Goal: Transaction & Acquisition: Purchase product/service

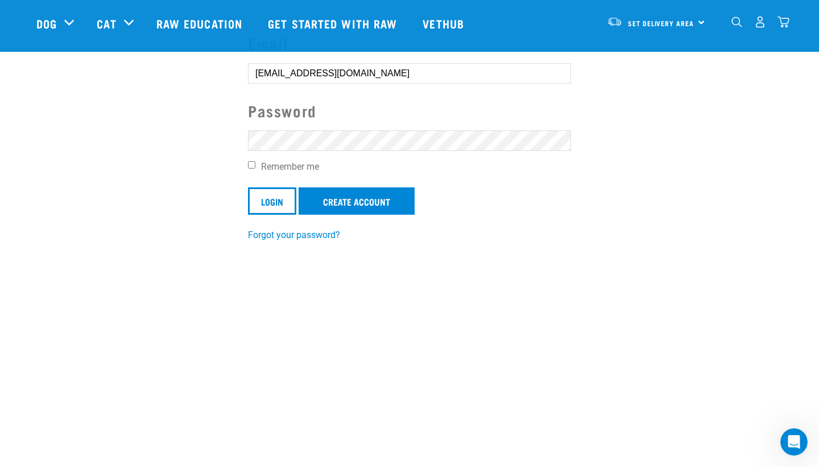
click at [274, 199] on input "Login" at bounding box center [272, 200] width 48 height 27
click at [273, 211] on input "Login" at bounding box center [272, 200] width 48 height 27
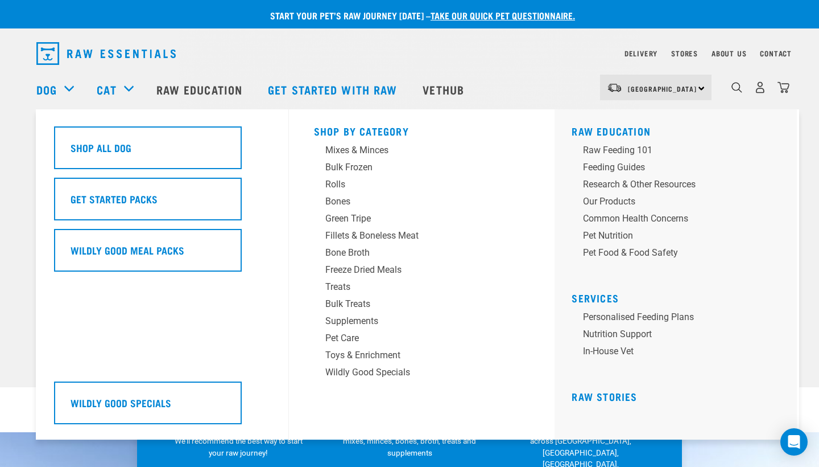
click at [65, 82] on div "Dog" at bounding box center [60, 90] width 49 height 46
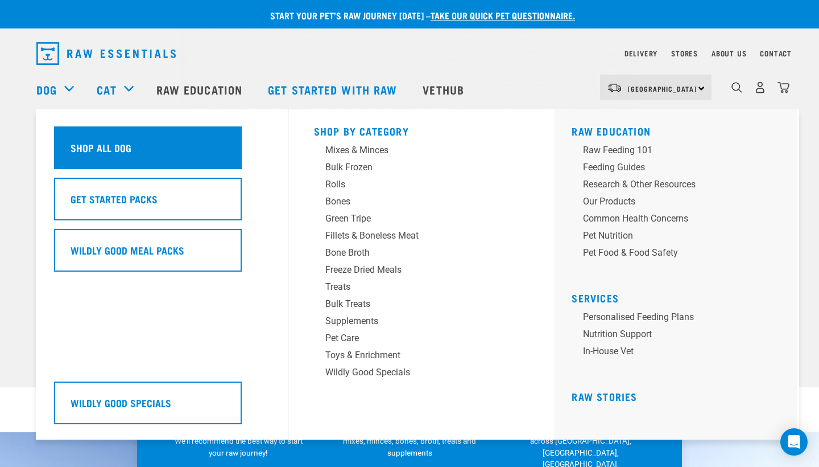
click at [102, 152] on div "Shop All Dog" at bounding box center [148, 147] width 188 height 43
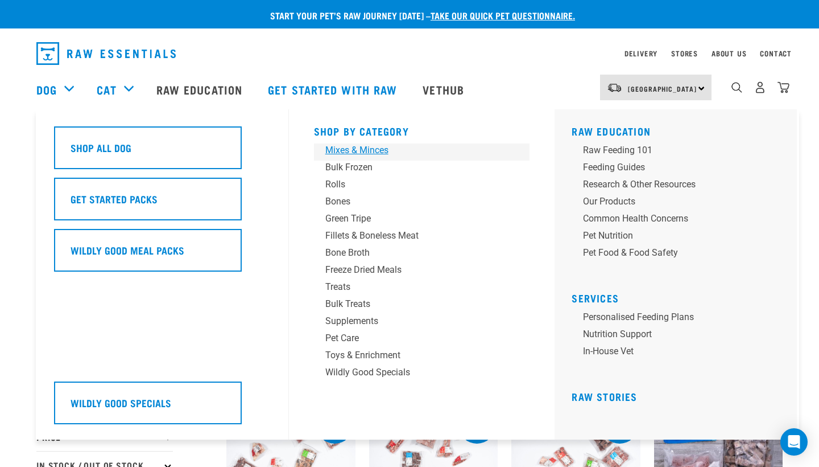
click at [363, 151] on div "Mixes & Minces" at bounding box center [414, 150] width 178 height 14
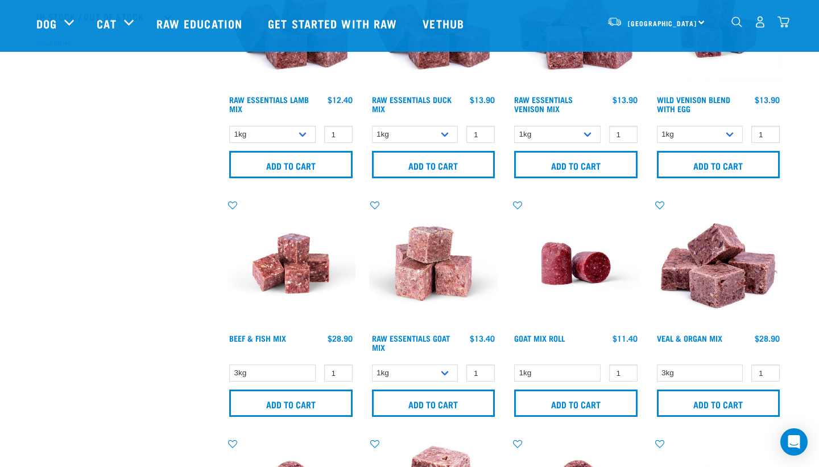
scroll to position [368, 0]
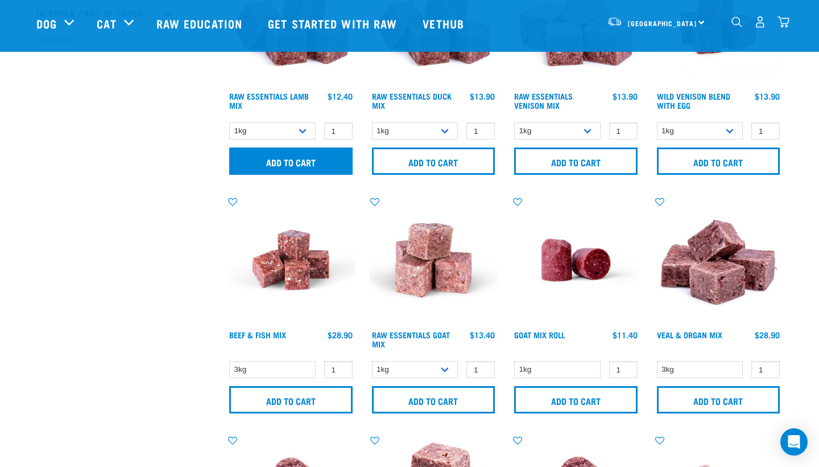
click at [312, 164] on input "Add to cart" at bounding box center [290, 160] width 123 height 27
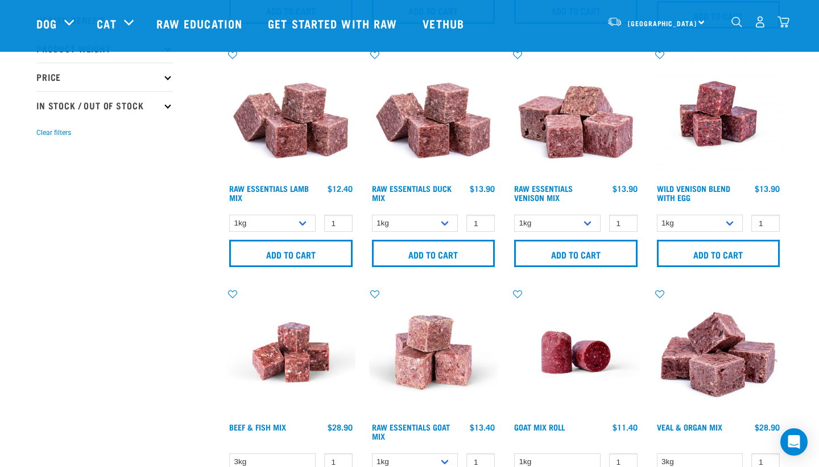
scroll to position [275, 0]
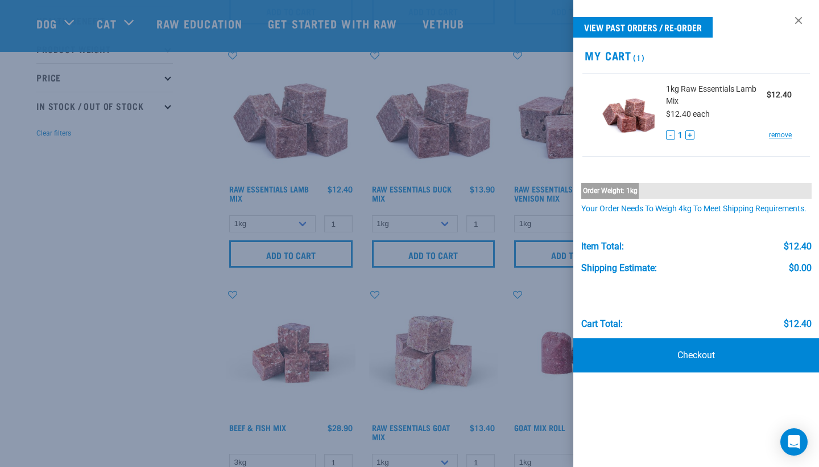
click at [179, 265] on div at bounding box center [409, 233] width 819 height 467
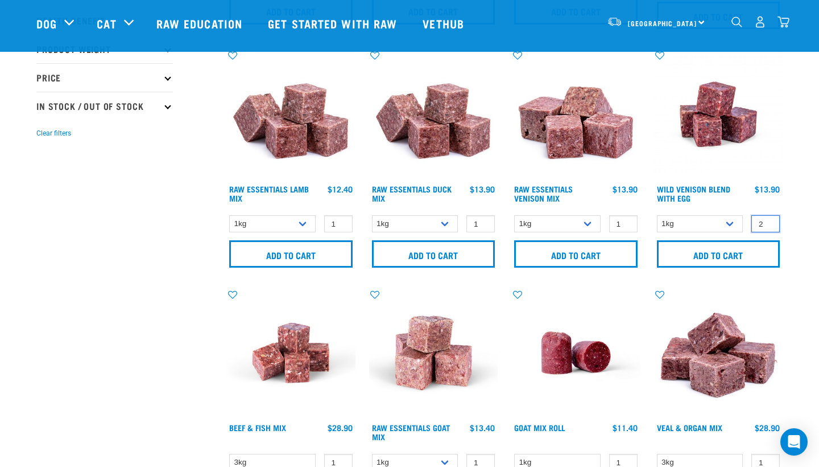
click at [766, 222] on input "2" at bounding box center [766, 224] width 28 height 18
type input "3"
click at [766, 222] on input "3" at bounding box center [766, 224] width 28 height 18
click at [715, 263] on input "Add to cart" at bounding box center [718, 253] width 123 height 27
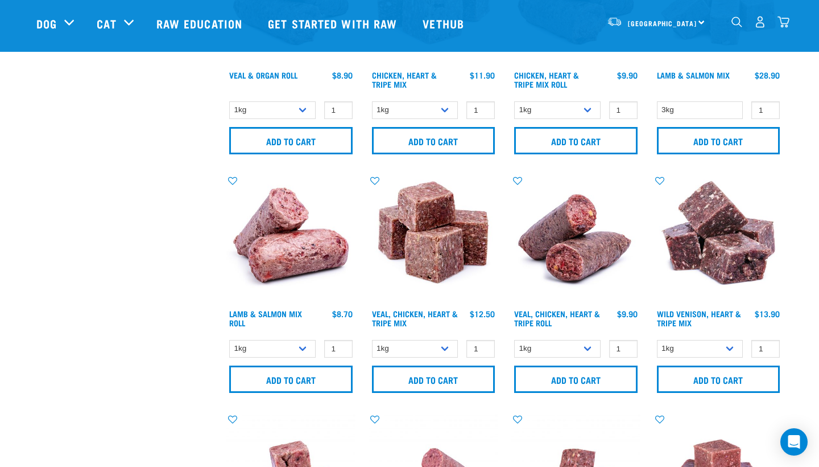
scroll to position [866, 0]
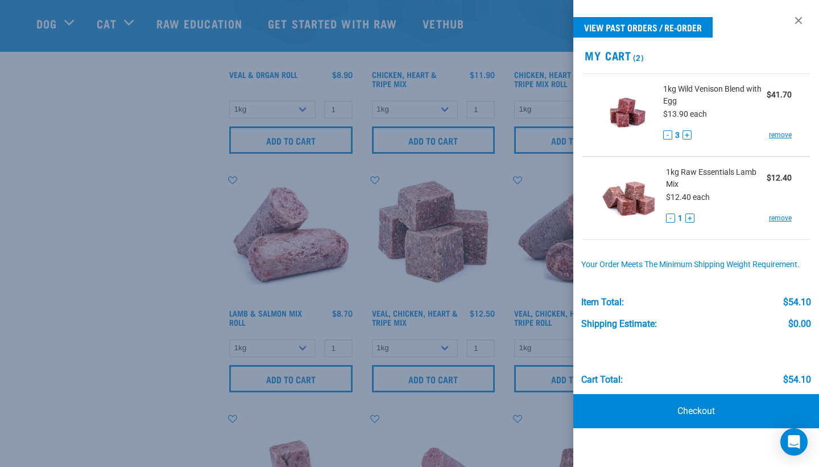
click at [666, 131] on button "-" at bounding box center [667, 134] width 9 height 9
click at [477, 237] on div at bounding box center [409, 233] width 819 height 467
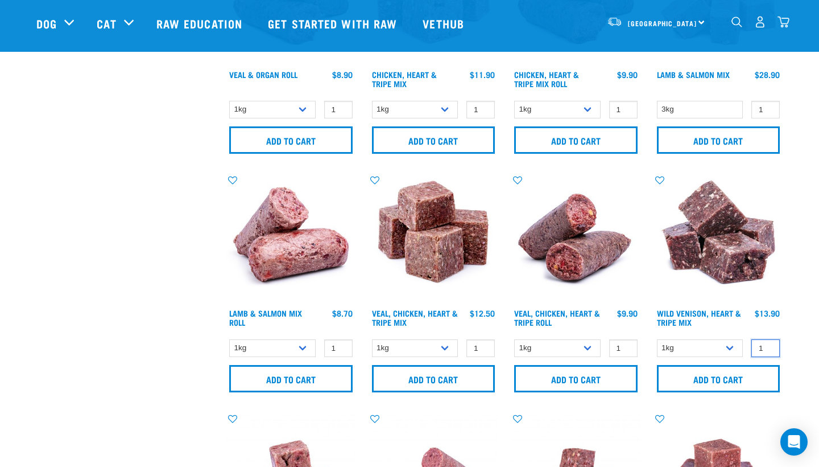
type input "2"
click at [769, 348] on input "2" at bounding box center [766, 348] width 28 height 18
click at [740, 382] on input "Add to cart" at bounding box center [718, 378] width 123 height 27
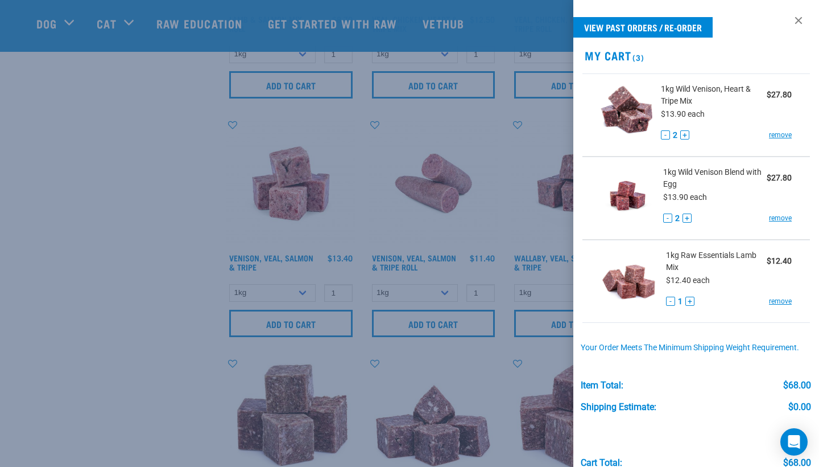
scroll to position [1165, 0]
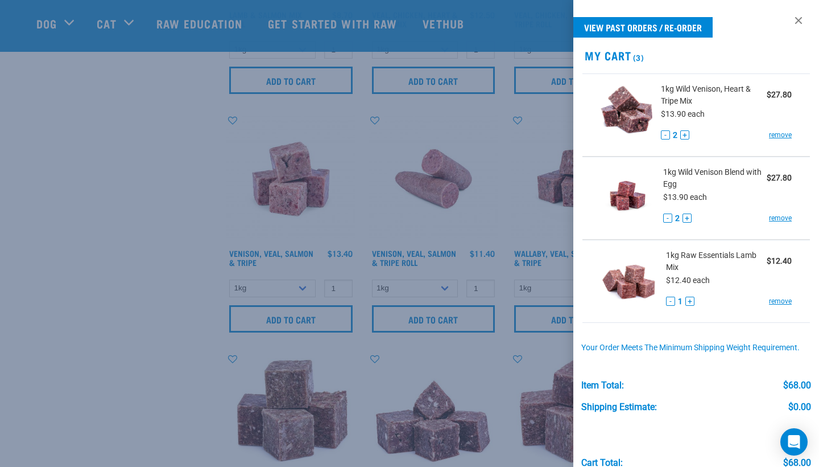
click at [670, 300] on button "-" at bounding box center [670, 300] width 9 height 9
click at [787, 302] on link "remove" at bounding box center [780, 301] width 23 height 10
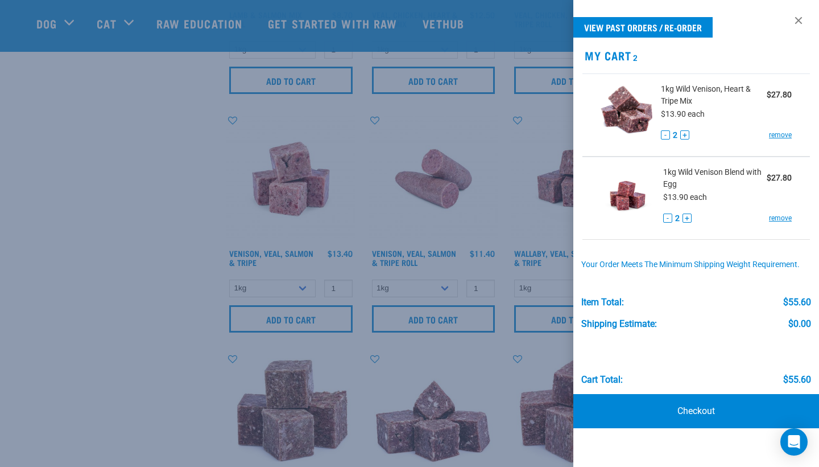
click at [294, 299] on div at bounding box center [409, 233] width 819 height 467
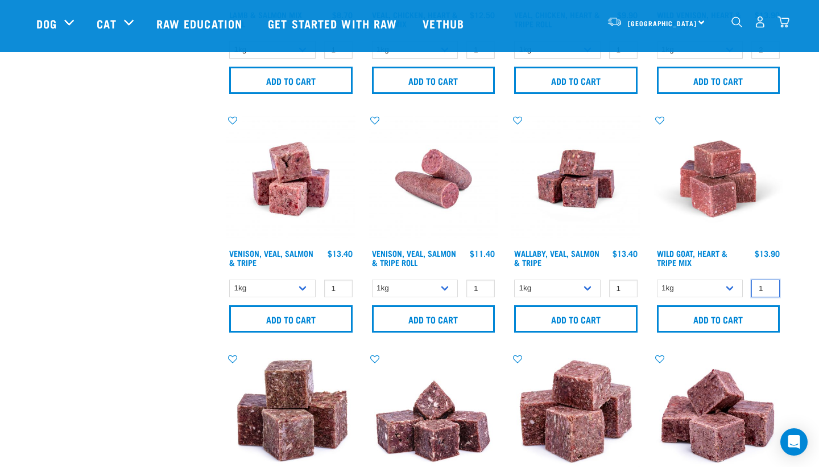
type input "2"
click at [767, 287] on input "2" at bounding box center [766, 288] width 28 height 18
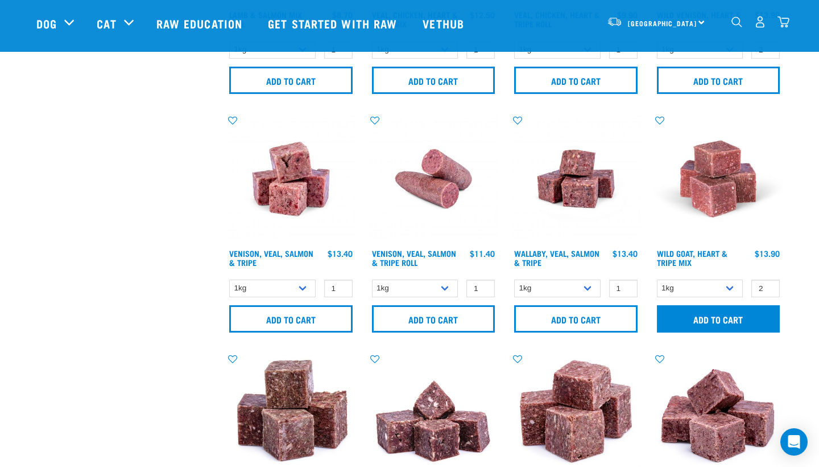
click at [755, 323] on input "Add to cart" at bounding box center [718, 318] width 123 height 27
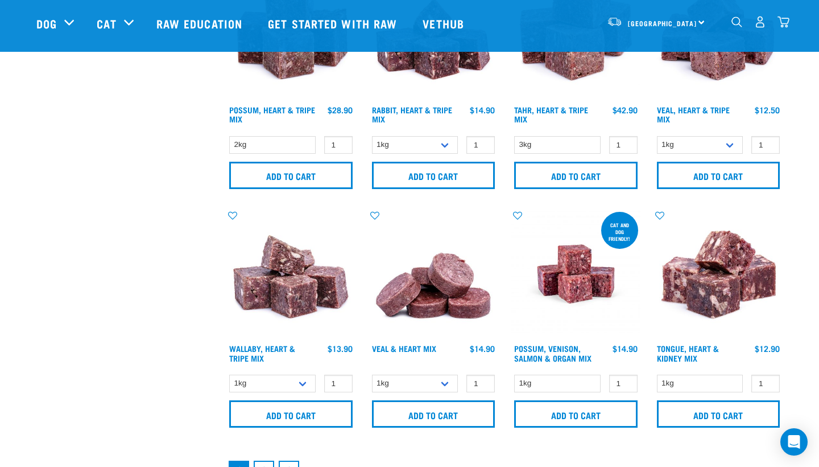
scroll to position [1548, 0]
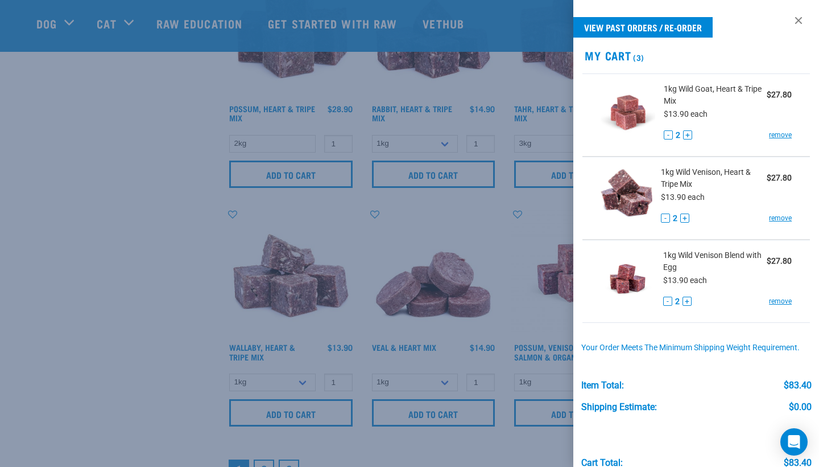
click at [182, 394] on div at bounding box center [409, 233] width 819 height 467
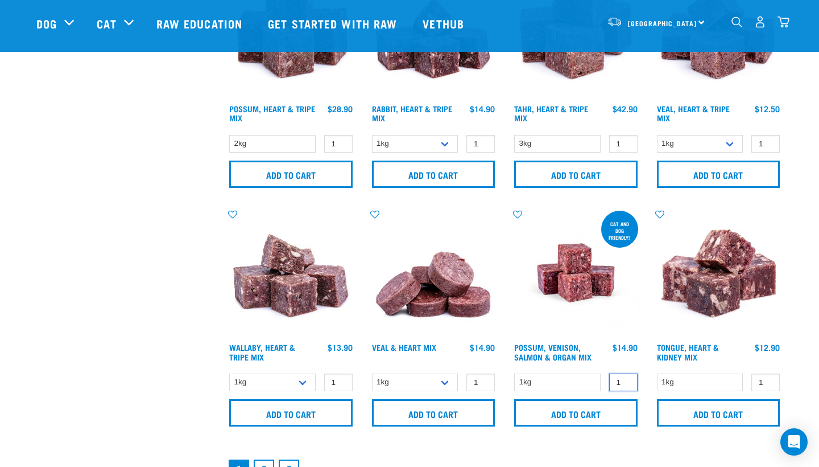
type input "2"
click at [628, 391] on input "2" at bounding box center [623, 382] width 28 height 18
click at [604, 420] on input "Add to cart" at bounding box center [575, 412] width 123 height 27
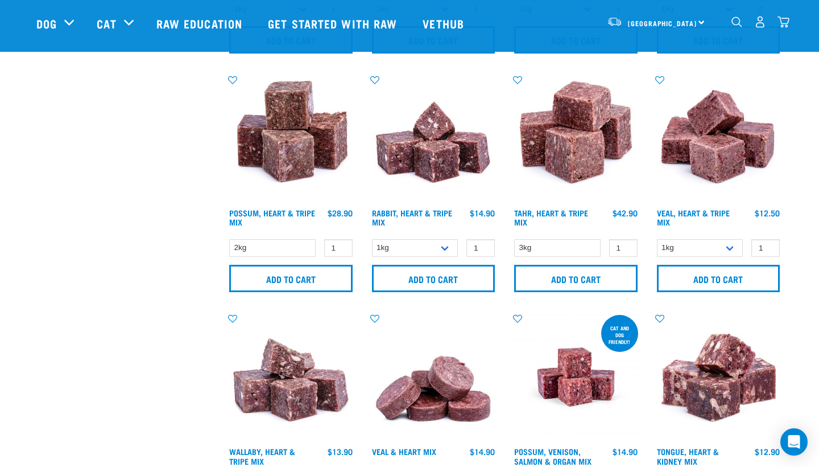
scroll to position [1443, 0]
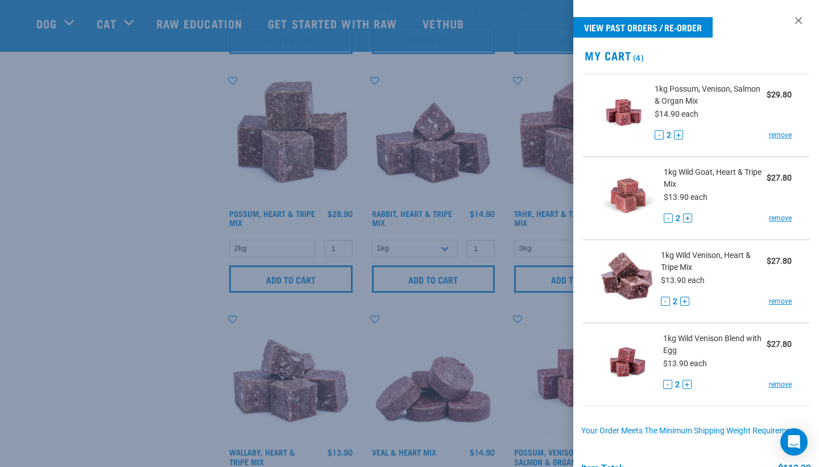
click at [164, 342] on div at bounding box center [409, 233] width 819 height 467
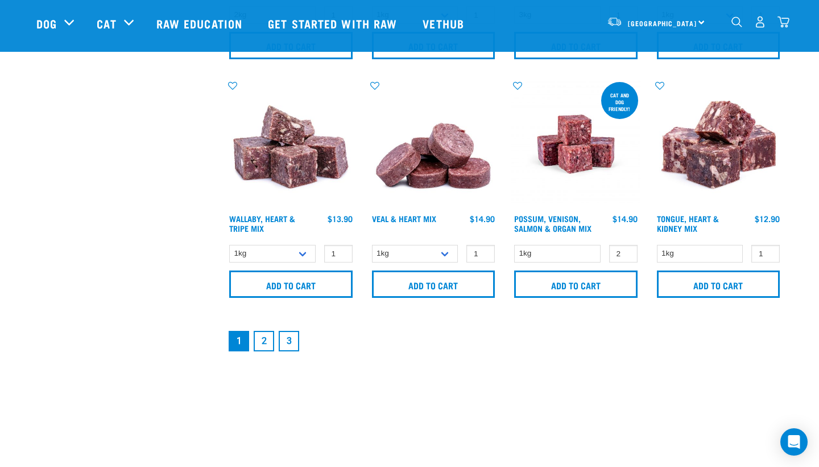
scroll to position [1677, 0]
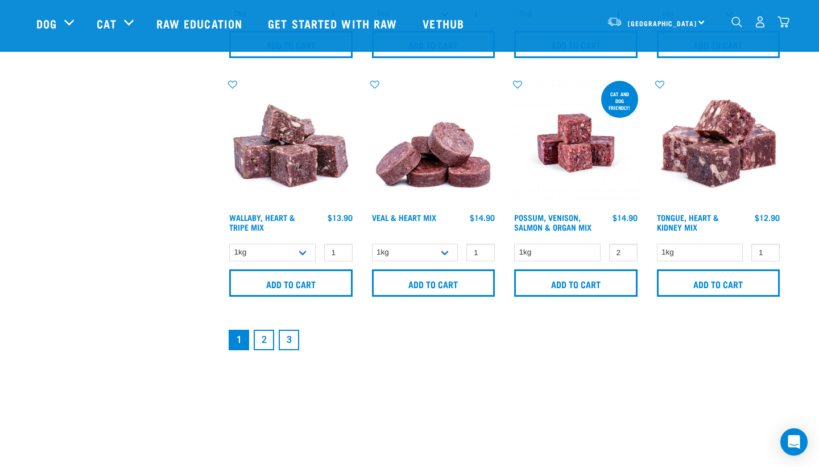
click at [266, 349] on link "2" at bounding box center [264, 339] width 20 height 20
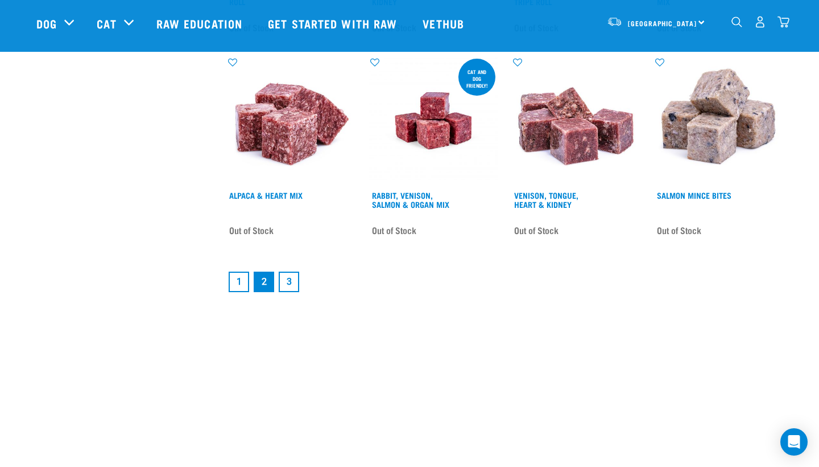
scroll to position [1660, 0]
click at [235, 282] on link "1" at bounding box center [239, 281] width 20 height 20
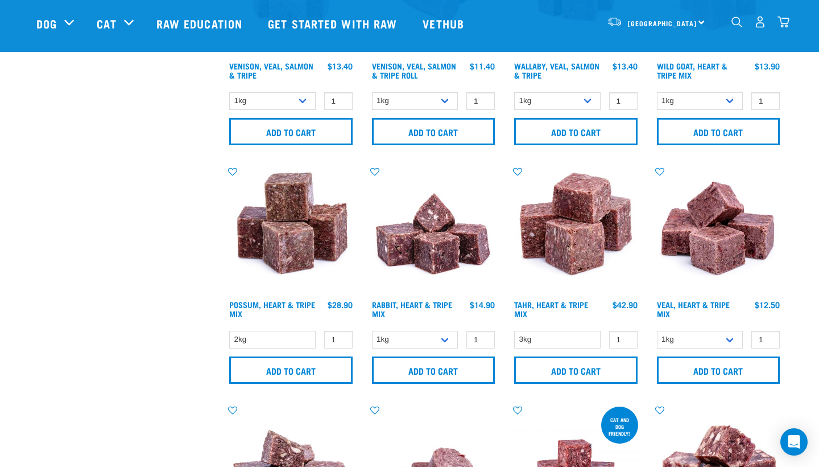
scroll to position [1352, 0]
click at [783, 25] on img "dropdown navigation" at bounding box center [784, 22] width 12 height 12
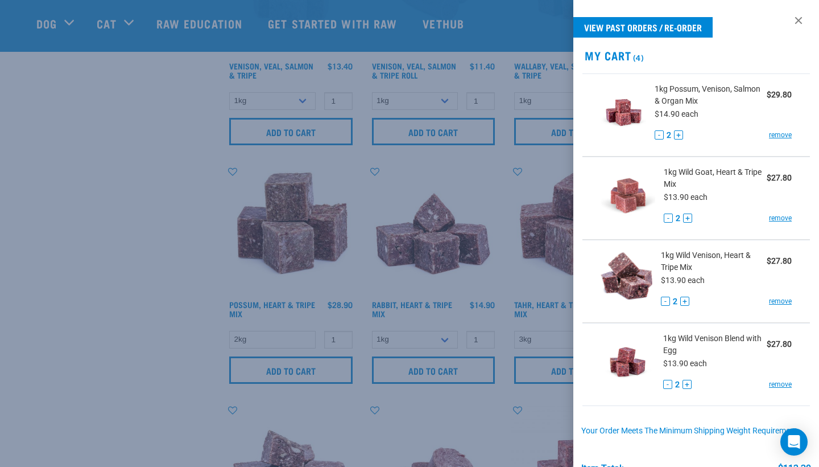
click at [679, 136] on button "+" at bounding box center [678, 134] width 9 height 9
click at [685, 217] on button "+" at bounding box center [687, 217] width 9 height 9
click at [687, 304] on button "+" at bounding box center [684, 300] width 9 height 9
click at [689, 385] on button "+" at bounding box center [687, 383] width 9 height 9
click at [149, 247] on div at bounding box center [409, 233] width 819 height 467
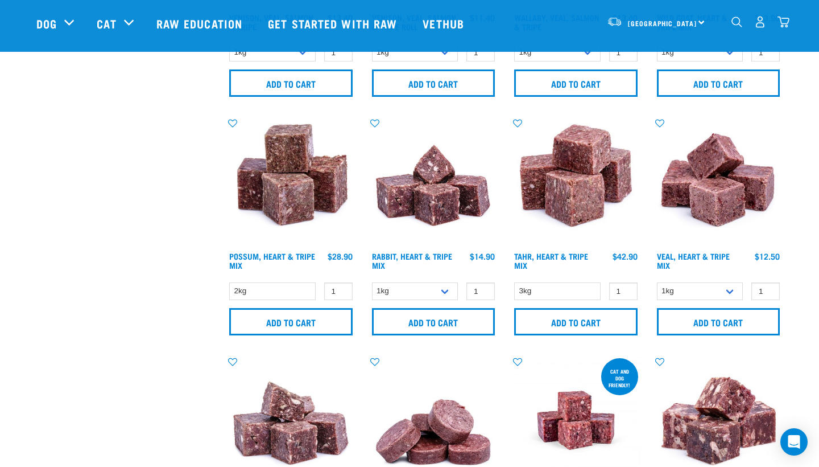
scroll to position [1396, 0]
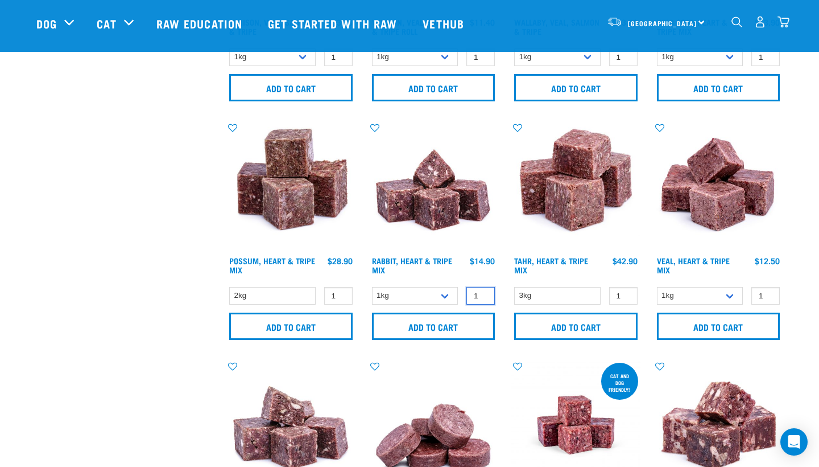
click at [489, 299] on input "1" at bounding box center [481, 296] width 28 height 18
type input "2"
click at [481, 300] on input "2" at bounding box center [481, 296] width 28 height 18
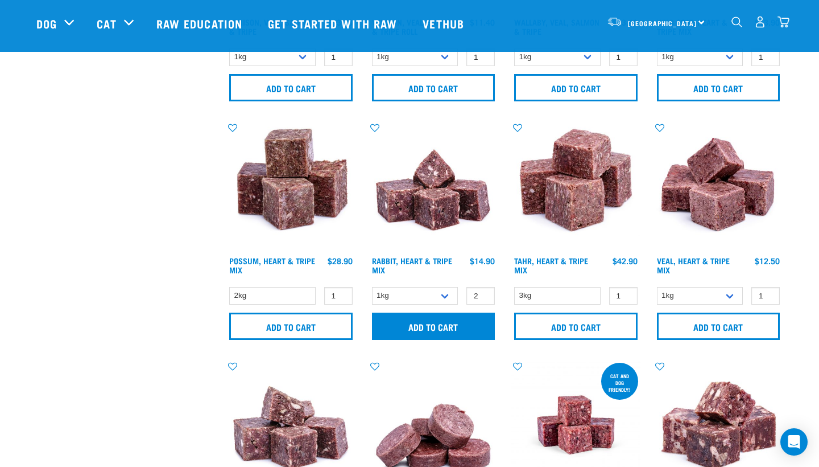
click at [468, 328] on input "Add to cart" at bounding box center [433, 325] width 123 height 27
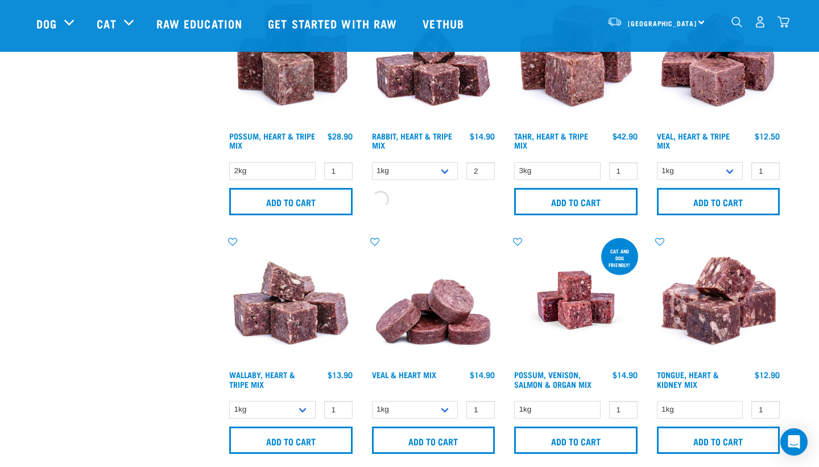
scroll to position [1755, 0]
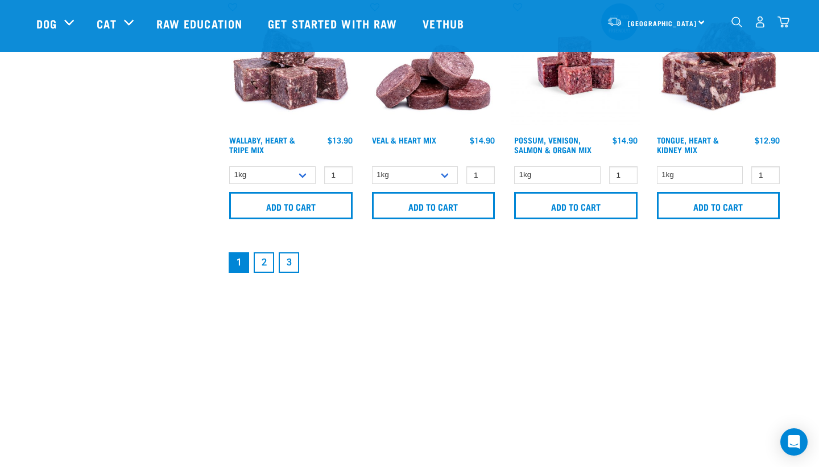
click at [268, 272] on link "2" at bounding box center [264, 262] width 20 height 20
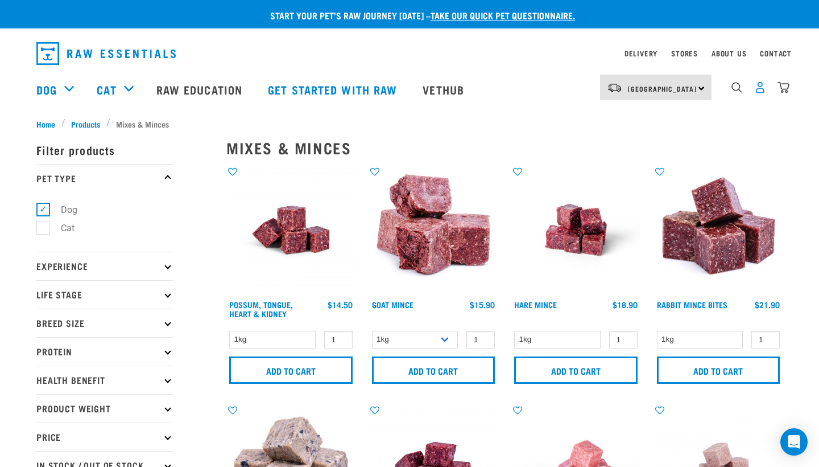
click at [760, 84] on img "dropdown navigation" at bounding box center [760, 87] width 12 height 12
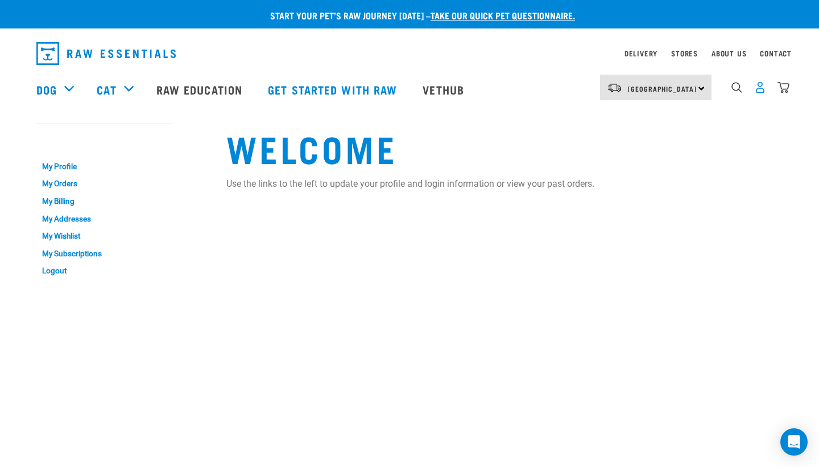
click at [762, 92] on img "dropdown navigation" at bounding box center [760, 87] width 12 height 12
click at [757, 89] on img "dropdown navigation" at bounding box center [760, 87] width 12 height 12
click at [96, 54] on img "dropdown navigation" at bounding box center [105, 53] width 139 height 23
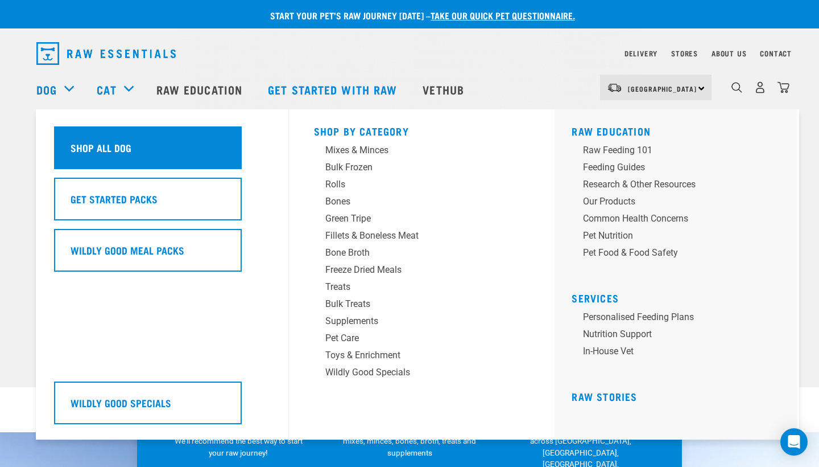
click at [127, 140] on h5 "Shop All Dog" at bounding box center [101, 147] width 61 height 15
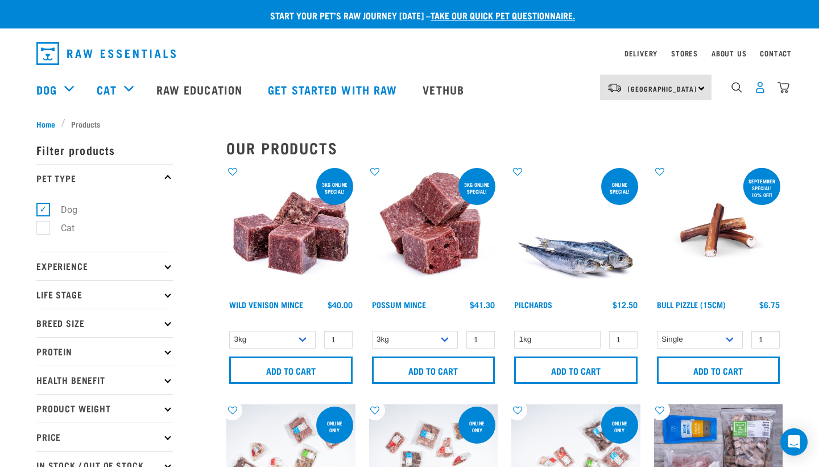
click at [759, 88] on img "dropdown navigation" at bounding box center [760, 87] width 12 height 12
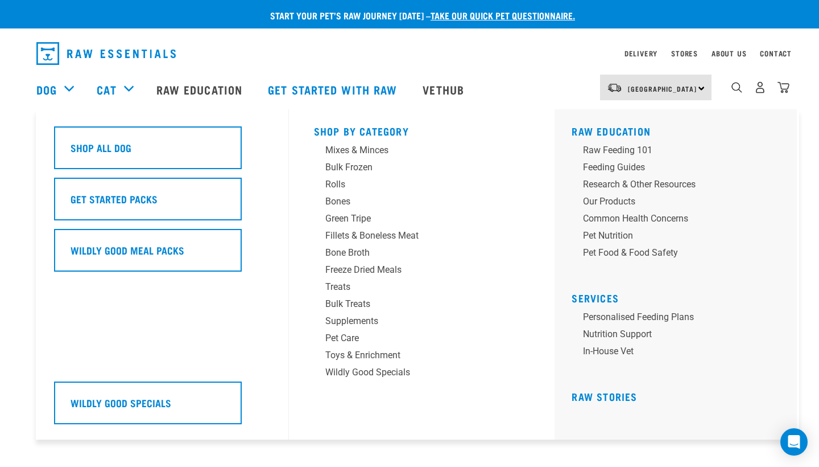
click at [49, 100] on div "Dog" at bounding box center [60, 90] width 49 height 46
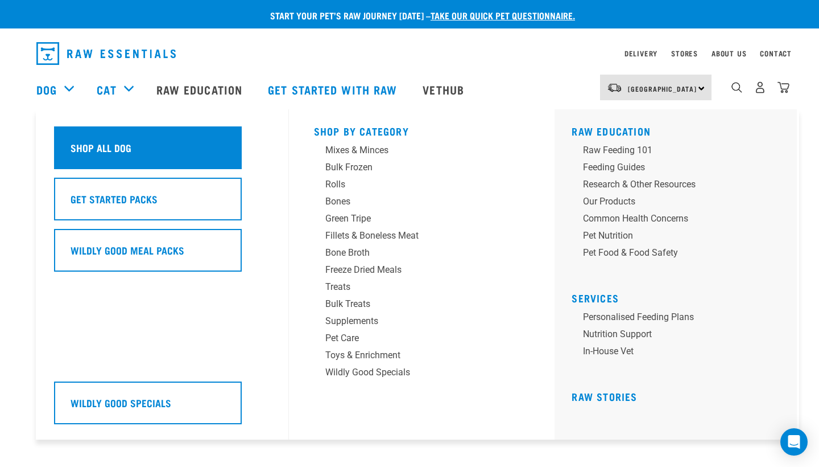
click at [176, 144] on div "Shop All Dog" at bounding box center [148, 147] width 188 height 43
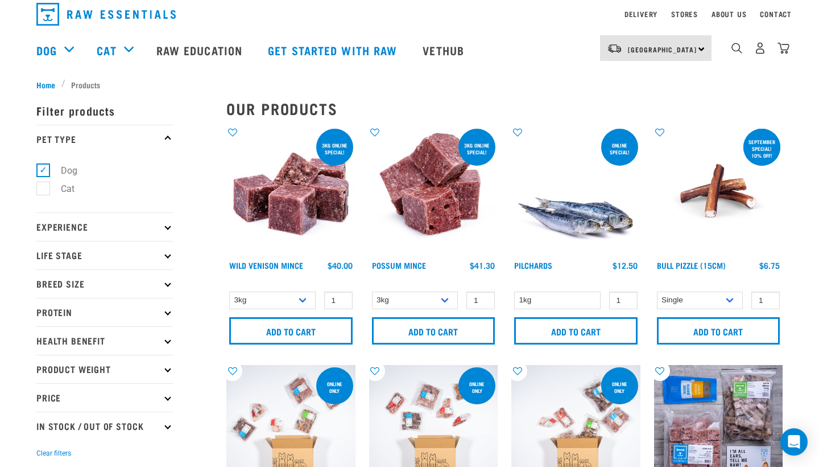
scroll to position [17, 0]
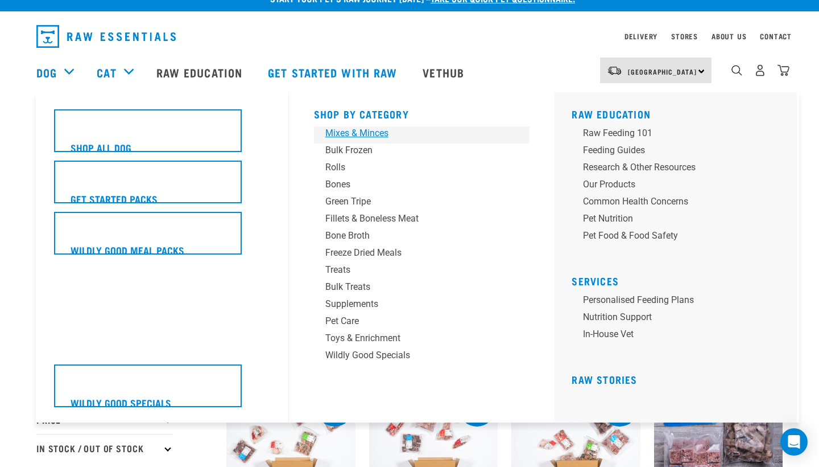
click at [365, 130] on div "Mixes & Minces" at bounding box center [414, 133] width 178 height 14
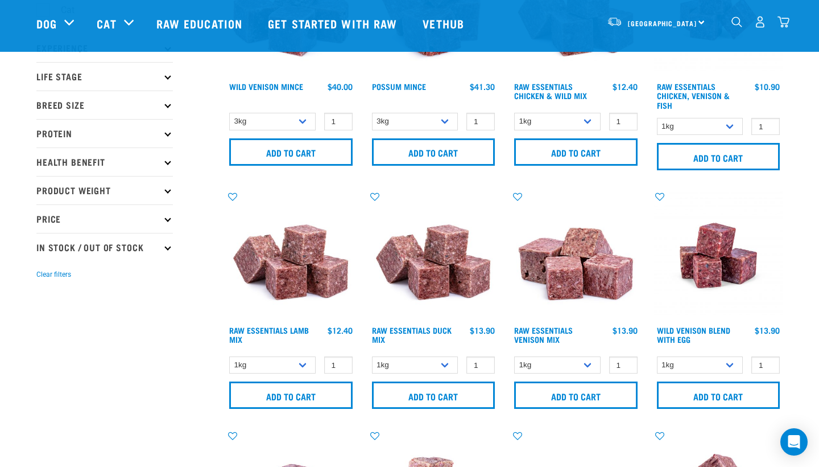
scroll to position [185, 0]
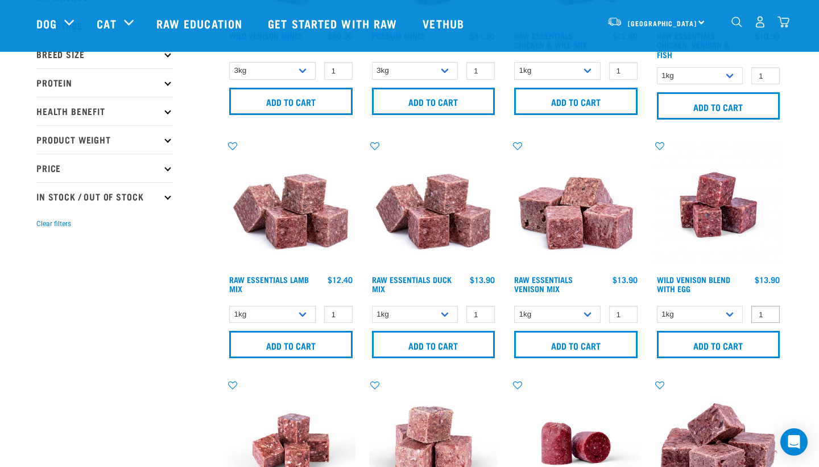
type input "2"
click at [769, 313] on input "2" at bounding box center [766, 315] width 28 height 18
click at [745, 345] on input "Add to cart" at bounding box center [718, 344] width 123 height 27
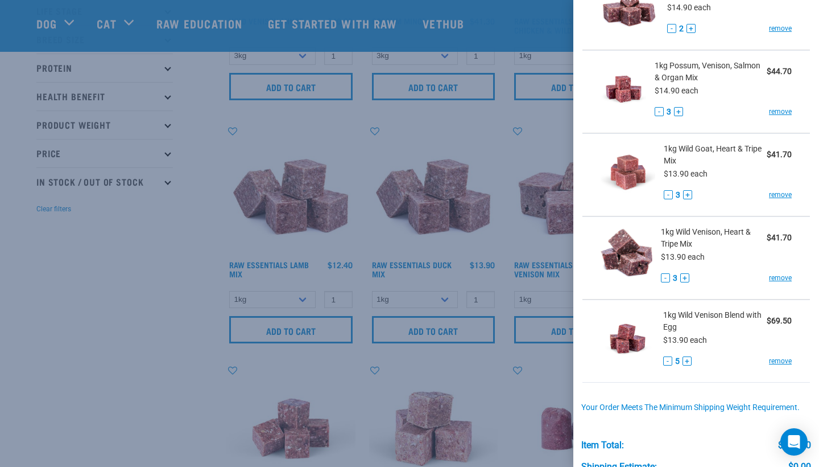
scroll to position [117, 0]
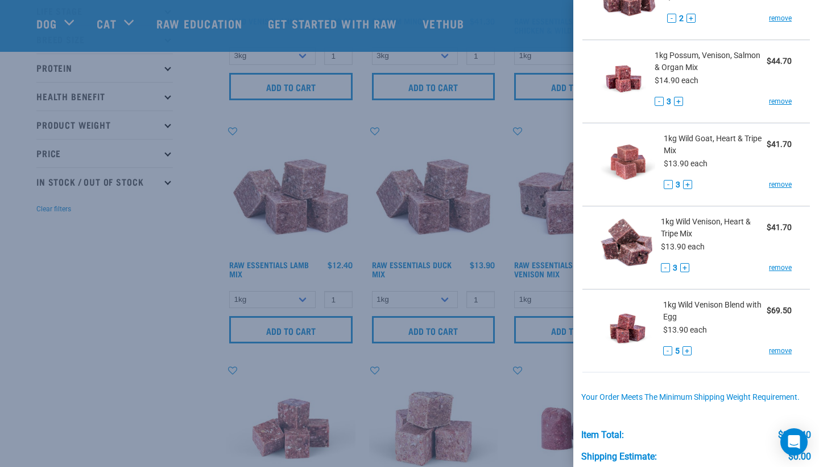
click at [670, 347] on button "-" at bounding box center [667, 350] width 9 height 9
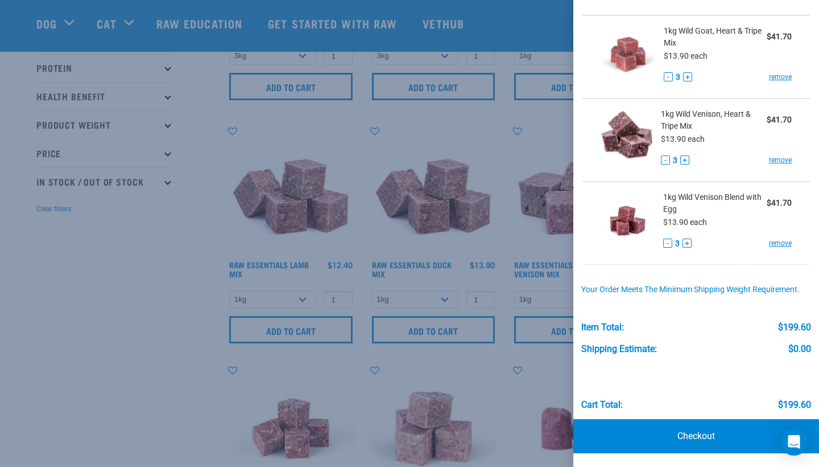
scroll to position [211, 0]
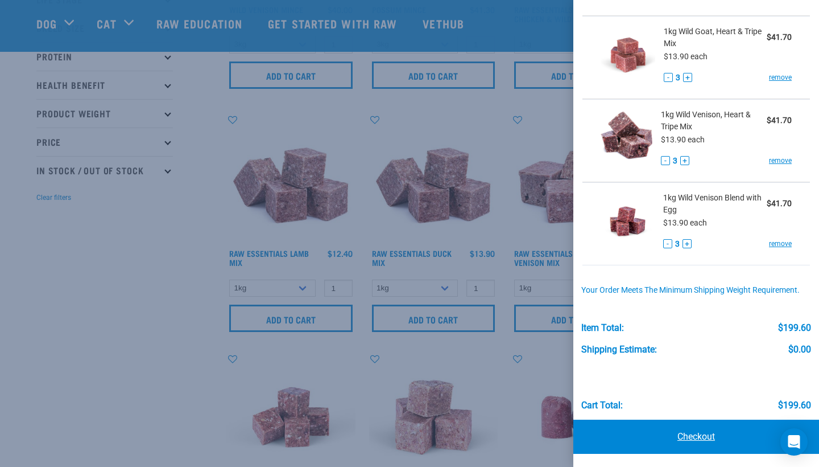
click at [688, 435] on link "Checkout" at bounding box center [696, 436] width 246 height 34
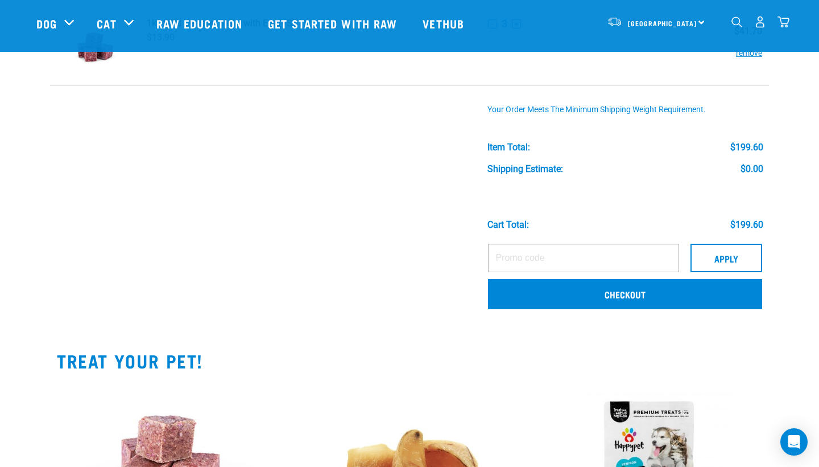
scroll to position [403, 0]
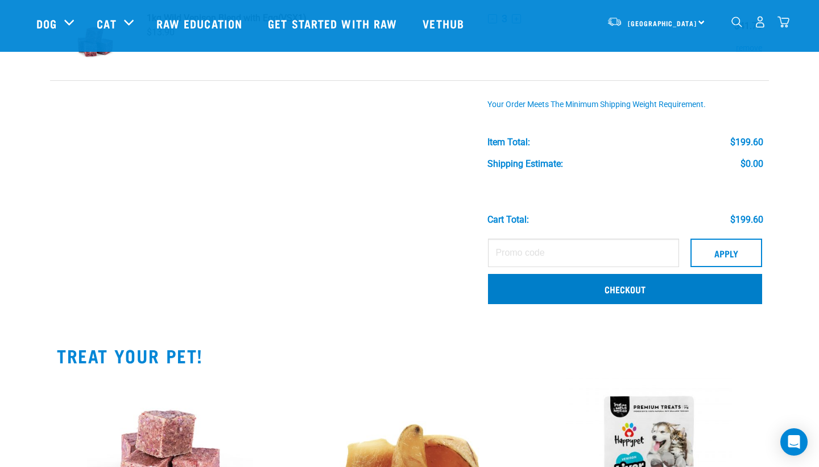
click at [506, 294] on link "Checkout" at bounding box center [625, 289] width 274 height 30
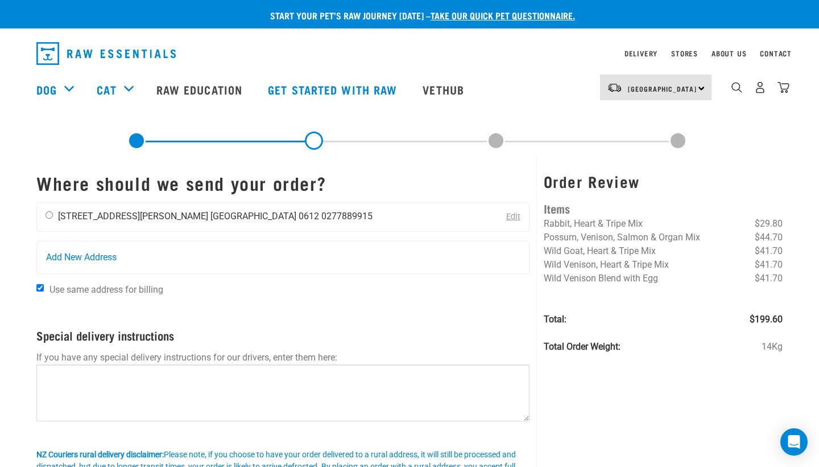
click at [112, 212] on li "[STREET_ADDRESS][PERSON_NAME]" at bounding box center [133, 216] width 150 height 11
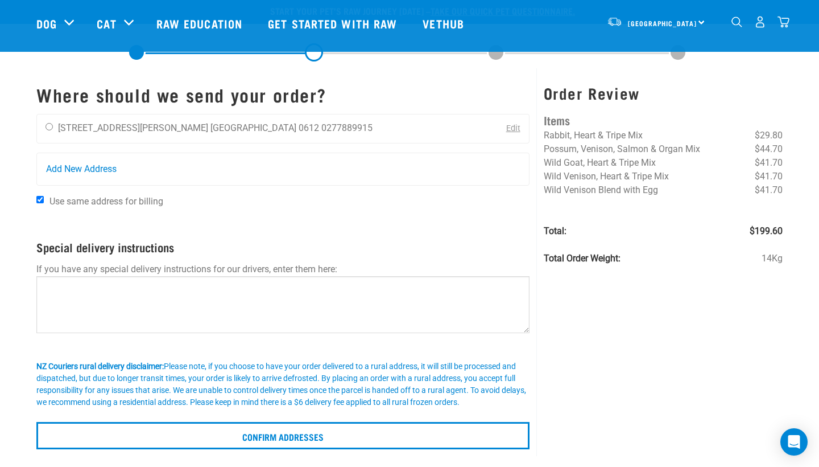
scroll to position [109, 0]
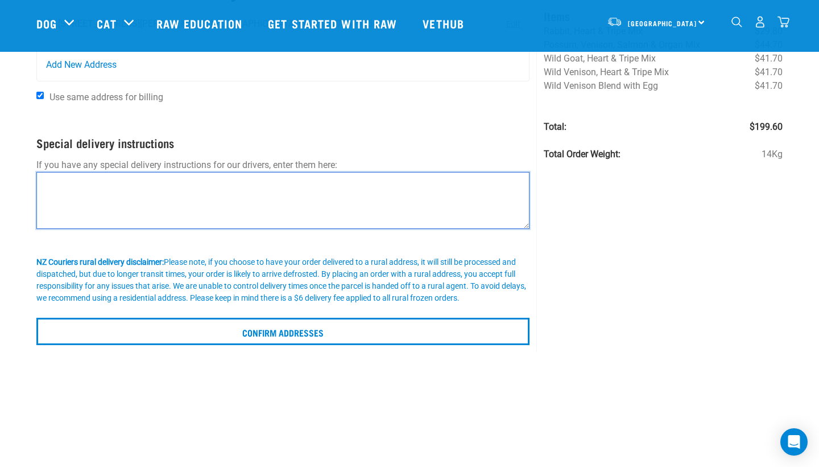
click at [114, 228] on textarea at bounding box center [282, 200] width 493 height 57
paste textarea "Hi [Manager’s Name], I’m looping you in here as the branch manager so you’re aw…"
type textarea "Hi [Manager’s Name], I’m looping you in here as the branch manager so you’re aw…"
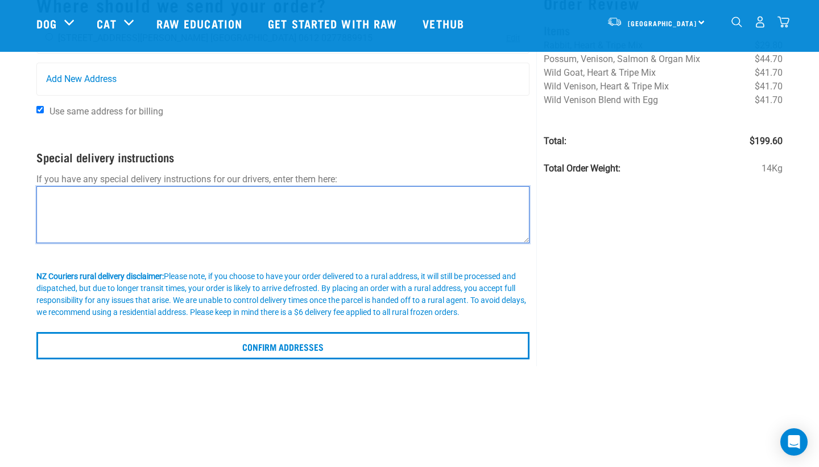
scroll to position [90, 0]
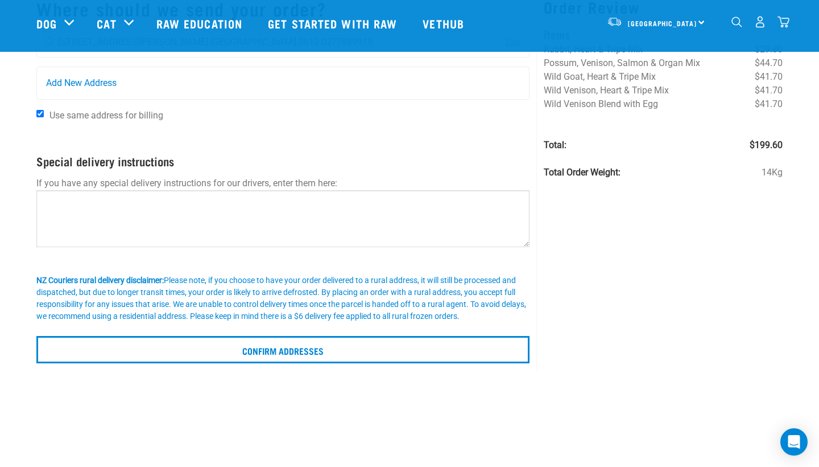
click at [116, 308] on div "NZ Couriers rural delivery disclaimer: Please note, if you choose to have your …" at bounding box center [282, 298] width 493 height 48
drag, startPoint x: 199, startPoint y: 184, endPoint x: 152, endPoint y: 186, distance: 46.1
click at [151, 185] on p "If you have any special delivery instructions for our drivers, enter them here:" at bounding box center [282, 183] width 493 height 14
click at [123, 183] on p "If you have any special delivery instructions for our drivers, enter them here:" at bounding box center [282, 183] width 493 height 14
click at [104, 182] on p "If you have any special delivery instructions for our drivers, enter them here:" at bounding box center [282, 183] width 493 height 14
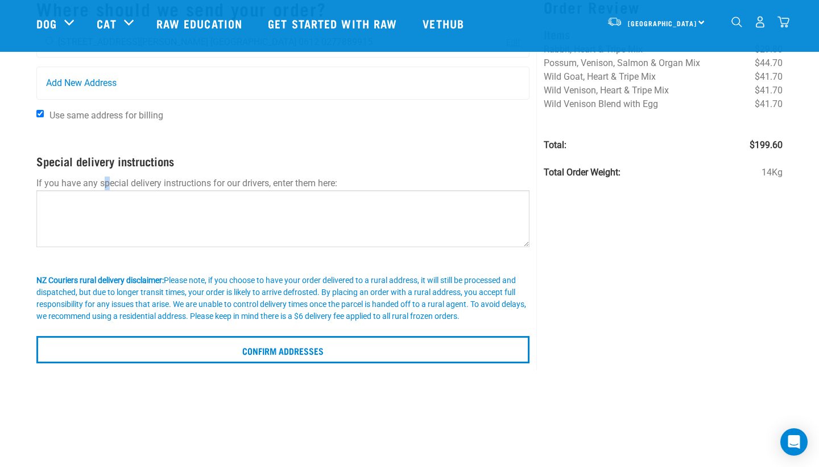
copy p "p"
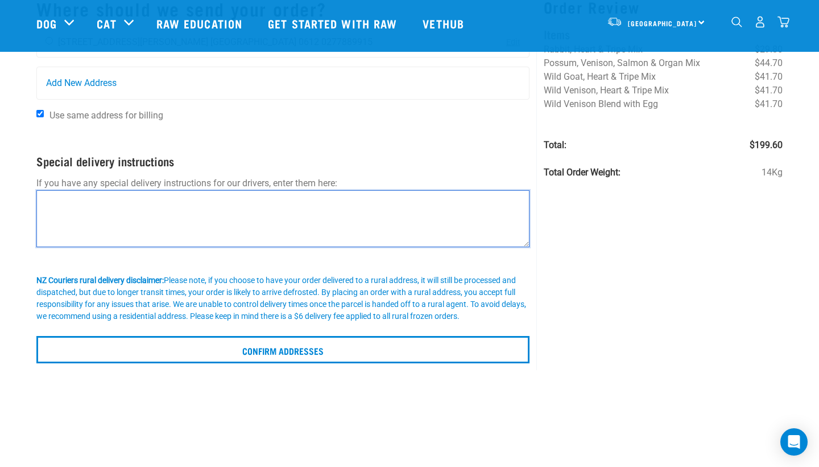
click at [105, 241] on textarea at bounding box center [282, 218] width 493 height 57
paste textarea "p"
click at [68, 197] on textarea "plearn horn when" at bounding box center [282, 218] width 493 height 57
click at [138, 200] on textarea "please horn when" at bounding box center [282, 218] width 493 height 57
paste textarea "p"
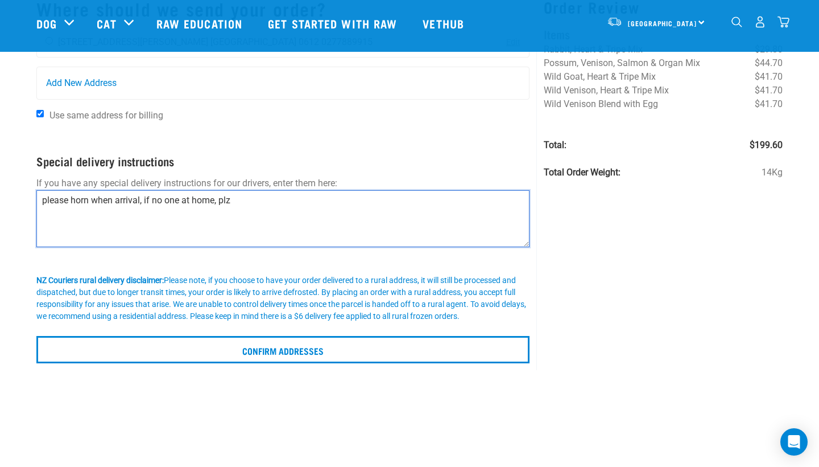
paste textarea "p"
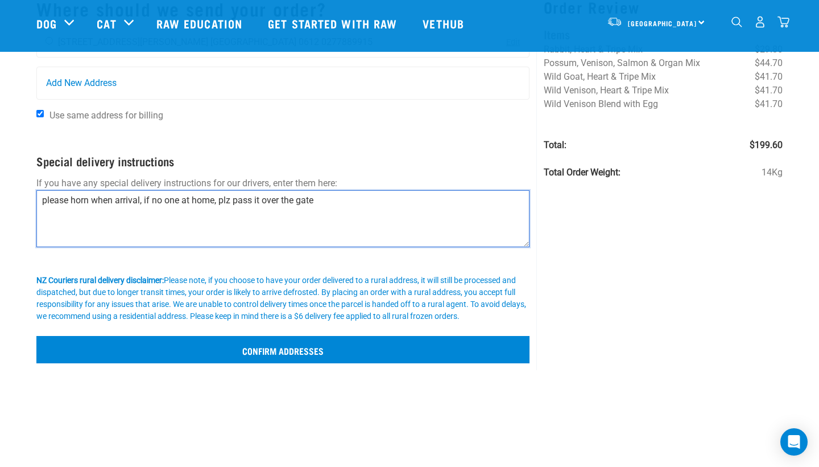
type textarea "please horn when arrival, if no one at home, plz pass it over the gate"
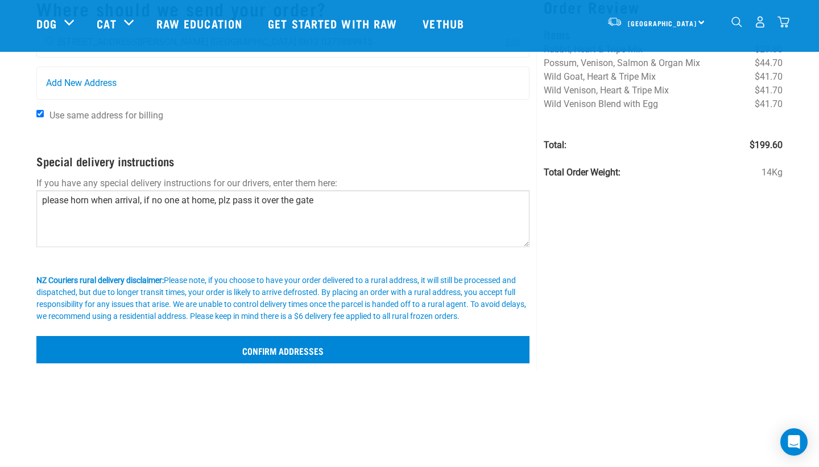
click at [288, 363] on input "Confirm addresses" at bounding box center [282, 349] width 493 height 27
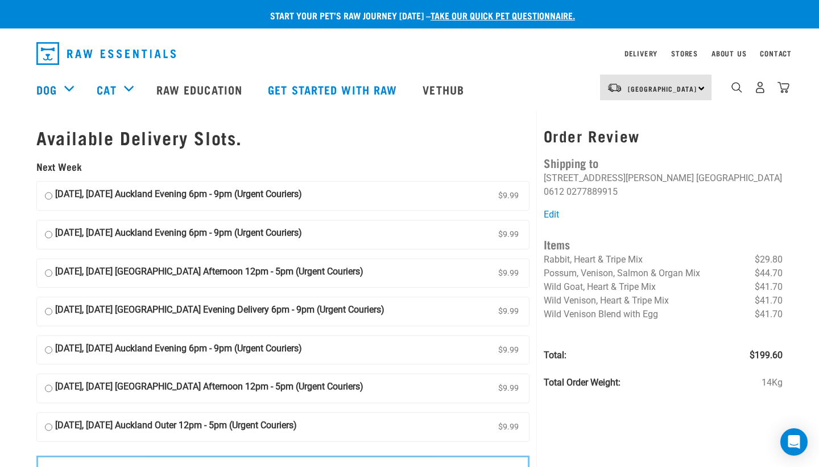
click at [295, 203] on strong "[DATE], [DATE] Auckland Evening 6pm - 9pm (Urgent Couriers)" at bounding box center [178, 195] width 247 height 17
click at [52, 203] on input "[DATE], [DATE] Auckland Evening 6pm - 9pm (Urgent Couriers) $9.99" at bounding box center [48, 195] width 7 height 17
radio input "true"
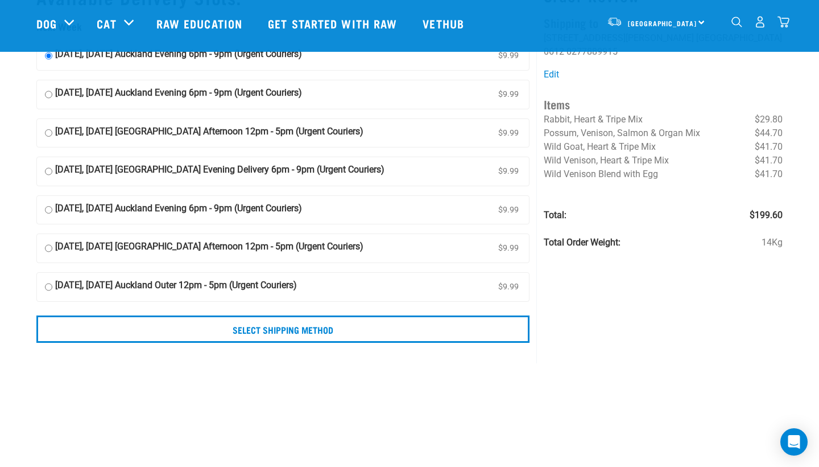
scroll to position [76, 0]
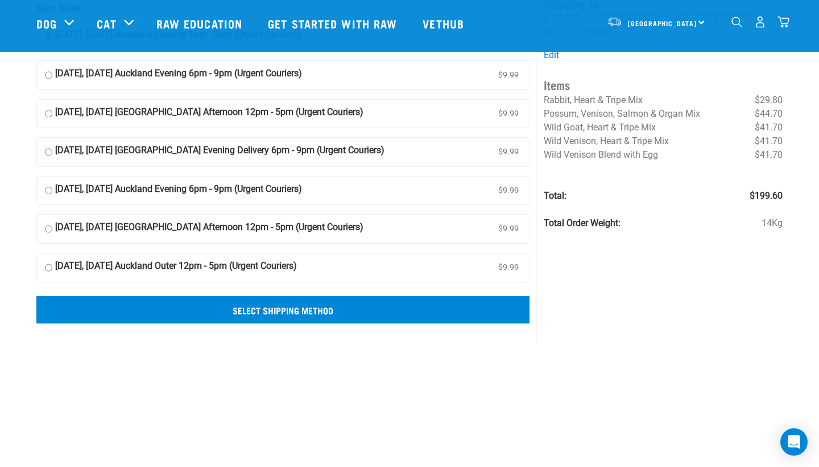
click at [352, 316] on input "Select Shipping Method" at bounding box center [282, 309] width 493 height 27
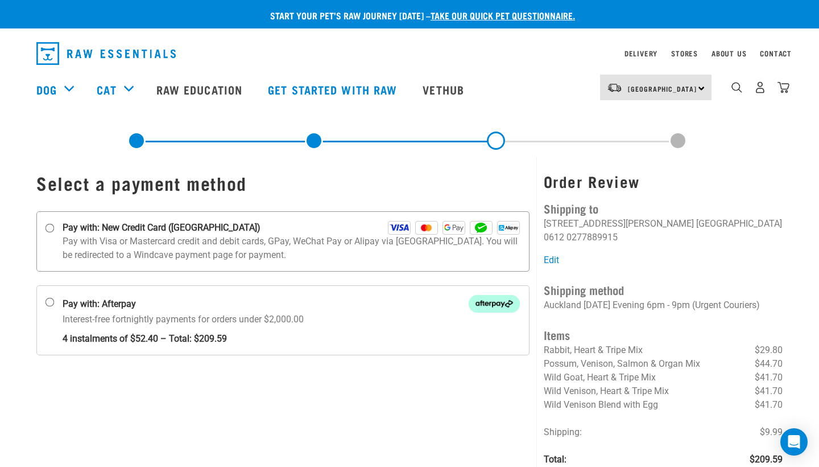
click at [154, 244] on p "Pay with Visa or Mastercard credit and debit cards, GPay, WeChat Pay or Alipay …" at bounding box center [291, 247] width 457 height 27
click at [55, 233] on input "Pay with: New Credit Card ([GEOGRAPHIC_DATA])" at bounding box center [50, 228] width 9 height 9
radio input "true"
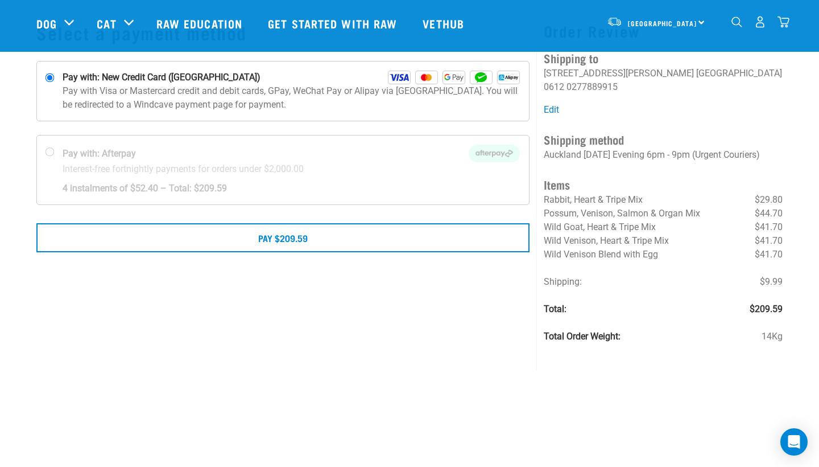
scroll to position [67, 0]
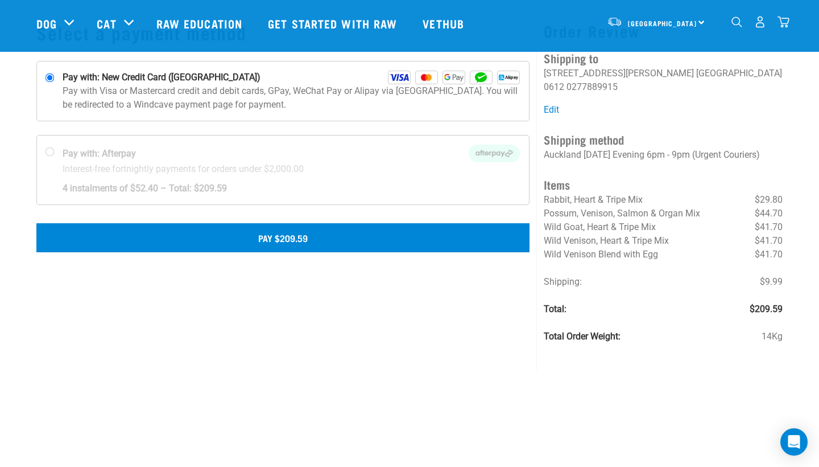
click at [281, 234] on button "Pay $209.59" at bounding box center [282, 237] width 493 height 28
